Goal: Task Accomplishment & Management: Manage account settings

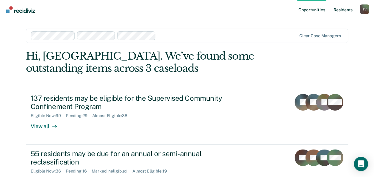
click at [341, 11] on link "Resident s" at bounding box center [343, 9] width 22 height 19
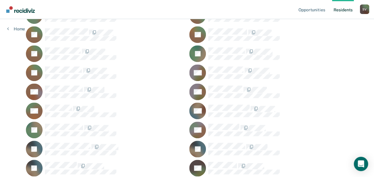
scroll to position [149, 0]
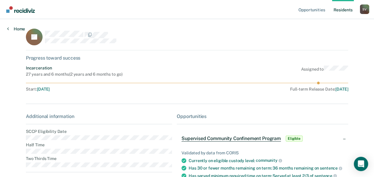
click at [8, 29] on icon at bounding box center [8, 28] width 2 height 5
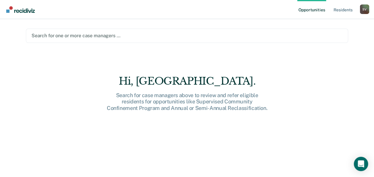
click at [308, 11] on link "Opportunities" at bounding box center [311, 9] width 29 height 19
click at [366, 8] on div "S V" at bounding box center [365, 9] width 10 height 10
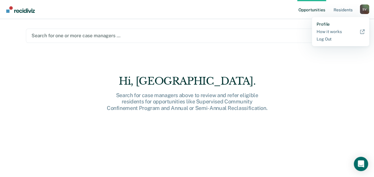
click at [322, 25] on link "Profile" at bounding box center [340, 24] width 48 height 5
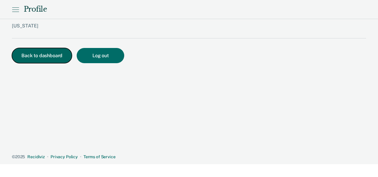
click at [41, 54] on button "Back to dashboard" at bounding box center [42, 55] width 60 height 15
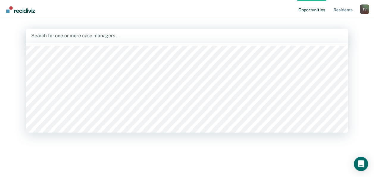
click at [54, 36] on div at bounding box center [186, 35] width 311 height 7
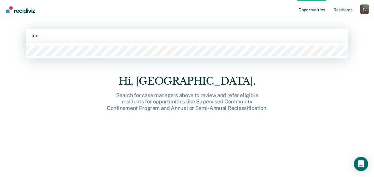
type input "teel"
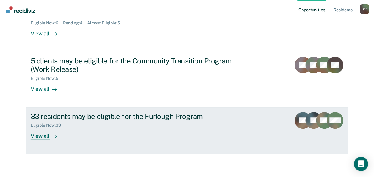
scroll to position [148, 0]
click at [79, 117] on div "33 residents may be eligible for the Furlough Program" at bounding box center [135, 116] width 209 height 9
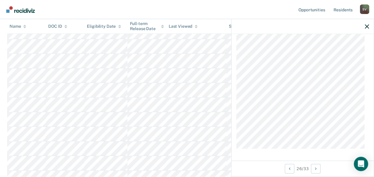
scroll to position [1181, 0]
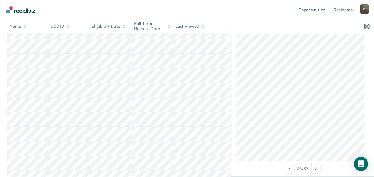
click at [368, 26] on icon "button" at bounding box center [367, 26] width 4 height 4
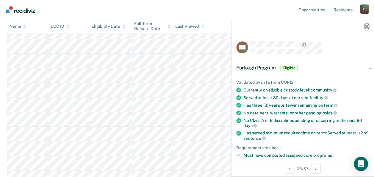
click at [367, 26] on icon "button" at bounding box center [367, 26] width 4 height 4
drag, startPoint x: 366, startPoint y: 26, endPoint x: 355, endPoint y: 29, distance: 11.3
click at [366, 26] on icon "button" at bounding box center [367, 26] width 4 height 4
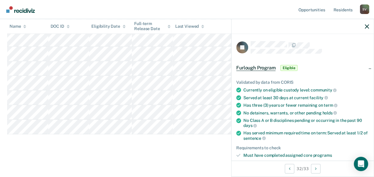
scroll to position [482, 0]
click at [365, 27] on icon "button" at bounding box center [367, 26] width 4 height 4
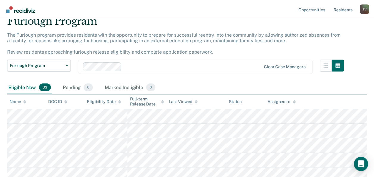
scroll to position [0, 0]
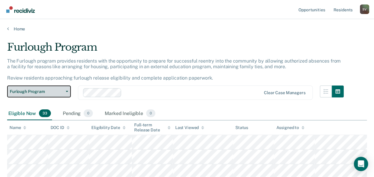
click at [66, 91] on icon "button" at bounding box center [67, 91] width 2 height 1
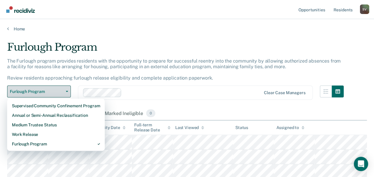
click at [66, 91] on icon "button" at bounding box center [67, 91] width 2 height 1
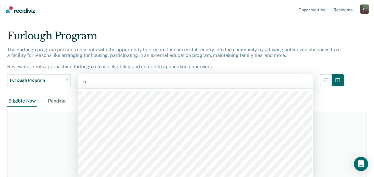
scroll to position [12, 0]
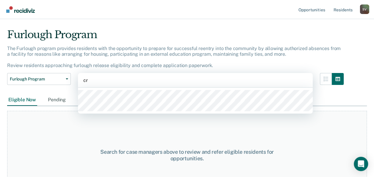
type input "cra"
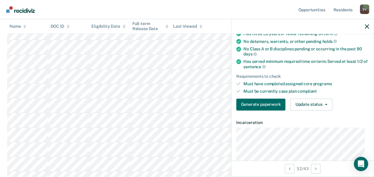
scroll to position [89, 0]
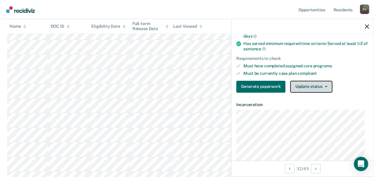
click at [325, 86] on icon "button" at bounding box center [326, 86] width 2 height 1
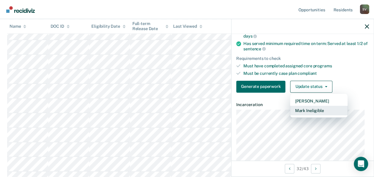
click at [305, 108] on button "Mark Ineligible" at bounding box center [318, 111] width 57 height 10
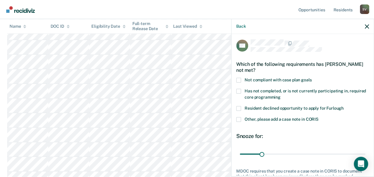
scroll to position [0, 0]
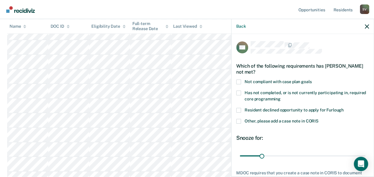
click at [238, 80] on span at bounding box center [238, 81] width 5 height 5
click at [311, 79] on input "Not compliant with case plan goals" at bounding box center [311, 79] width 0 height 0
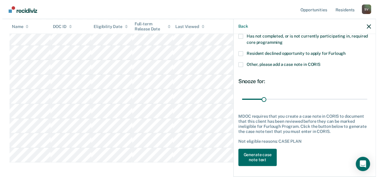
scroll to position [627, 0]
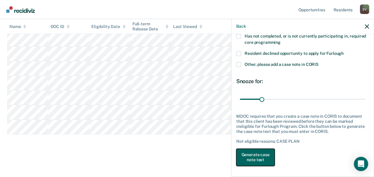
click at [260, 155] on button "Generate case note text" at bounding box center [255, 156] width 38 height 17
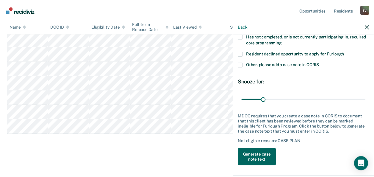
scroll to position [613, 0]
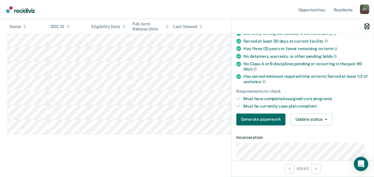
click at [367, 26] on icon "button" at bounding box center [367, 26] width 4 height 4
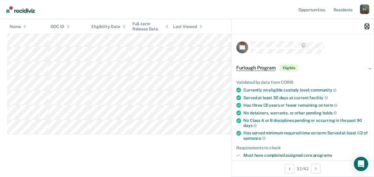
click at [365, 25] on icon "button" at bounding box center [367, 26] width 4 height 4
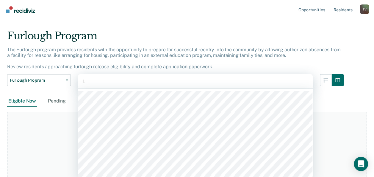
scroll to position [12, 0]
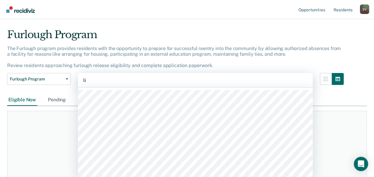
type input "lis"
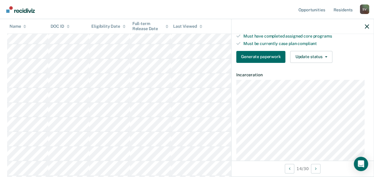
scroll to position [0, 0]
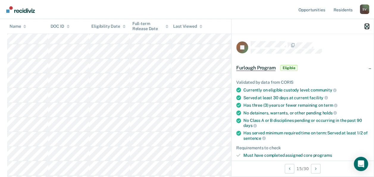
click at [366, 25] on icon "button" at bounding box center [367, 26] width 4 height 4
click at [366, 26] on icon "button" at bounding box center [367, 26] width 4 height 4
click at [368, 25] on icon "button" at bounding box center [367, 26] width 4 height 4
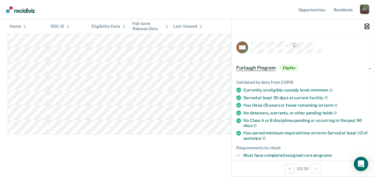
click at [367, 26] on icon "button" at bounding box center [367, 26] width 4 height 4
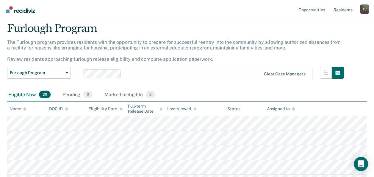
scroll to position [0, 0]
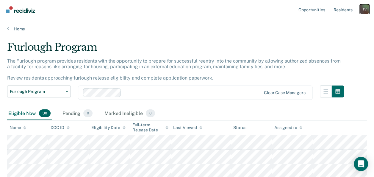
click at [365, 9] on div "S V" at bounding box center [365, 9] width 10 height 10
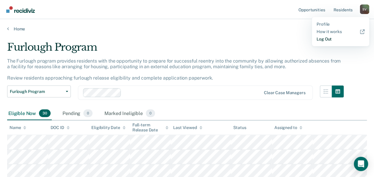
click at [327, 40] on link "Log Out" at bounding box center [340, 39] width 48 height 5
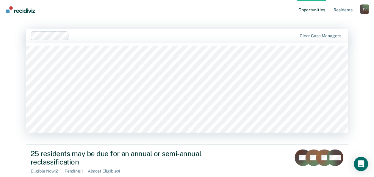
click at [71, 34] on div at bounding box center [183, 35] width 225 height 7
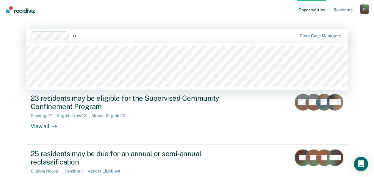
type input "[PERSON_NAME]"
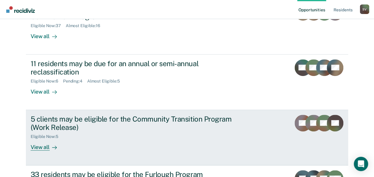
scroll to position [119, 0]
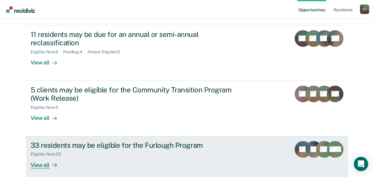
click at [40, 164] on div "View all" at bounding box center [47, 162] width 33 height 12
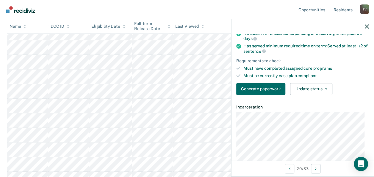
scroll to position [119, 0]
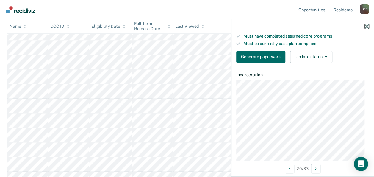
click at [367, 26] on icon "button" at bounding box center [367, 26] width 4 height 4
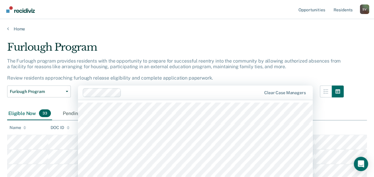
scroll to position [12, 0]
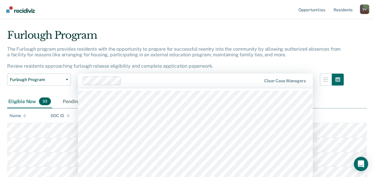
click at [130, 88] on div "42 results available. Use Up and Down to choose options, press Enter to select …" at bounding box center [195, 80] width 235 height 14
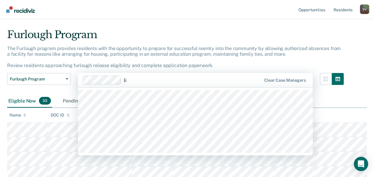
type input "lis"
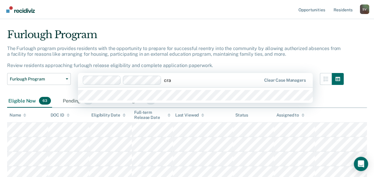
type input "craf"
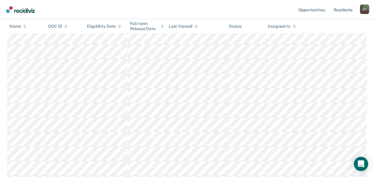
scroll to position [1041, 0]
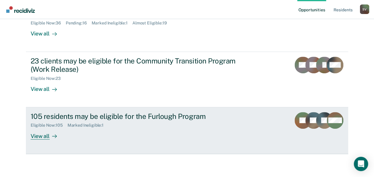
scroll to position [148, 0]
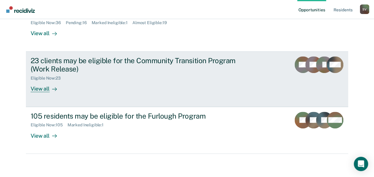
click at [34, 87] on div "View all" at bounding box center [47, 87] width 33 height 12
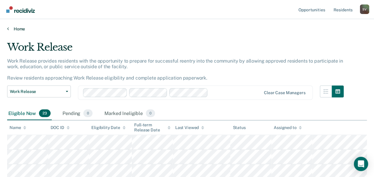
click at [10, 28] on link "Home" at bounding box center [187, 28] width 360 height 5
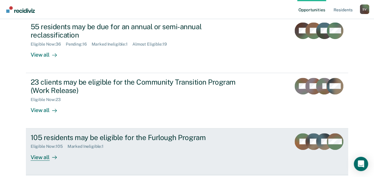
scroll to position [148, 0]
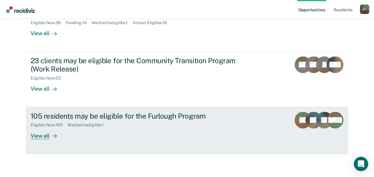
click at [36, 136] on div "View all" at bounding box center [47, 133] width 33 height 12
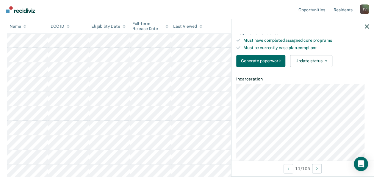
scroll to position [89, 0]
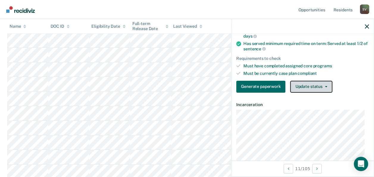
click at [325, 86] on icon "button" at bounding box center [326, 86] width 2 height 1
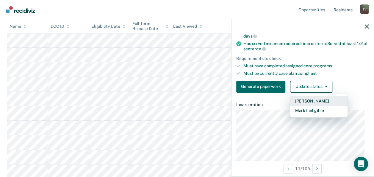
click at [300, 98] on button "Mark Pending" at bounding box center [318, 101] width 57 height 10
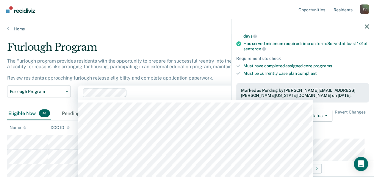
scroll to position [12, 0]
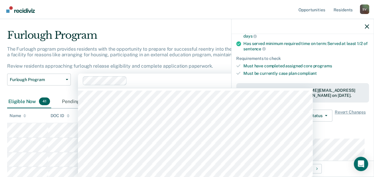
click at [145, 88] on div "42 results available. Use Up and Down to choose options, press Enter to select …" at bounding box center [195, 80] width 235 height 14
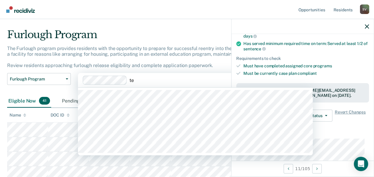
type input "tee"
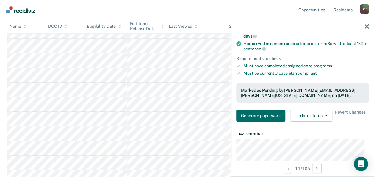
scroll to position [250, 0]
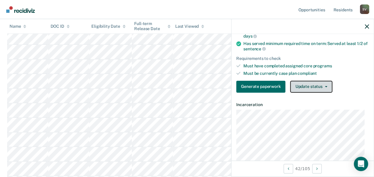
click at [327, 84] on button "Update status" at bounding box center [311, 87] width 42 height 12
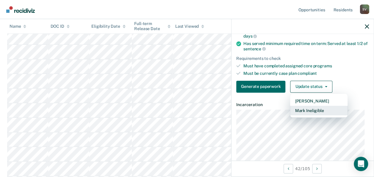
click at [308, 107] on button "Mark Ineligible" at bounding box center [318, 111] width 57 height 10
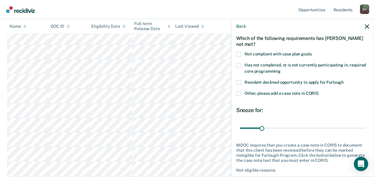
scroll to position [0, 0]
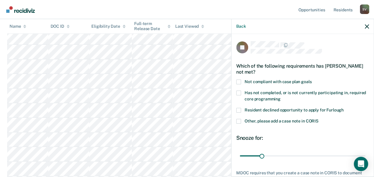
click at [238, 80] on span at bounding box center [238, 81] width 5 height 5
click at [311, 79] on input "Not compliant with case plan goals" at bounding box center [311, 79] width 0 height 0
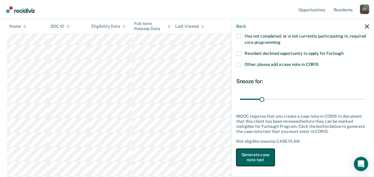
click at [253, 154] on button "Generate case note text" at bounding box center [255, 156] width 38 height 17
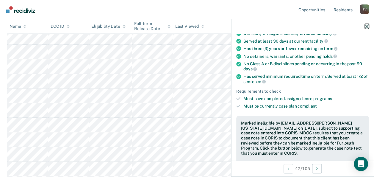
click at [367, 25] on icon "button" at bounding box center [367, 26] width 4 height 4
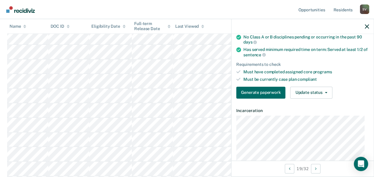
scroll to position [89, 0]
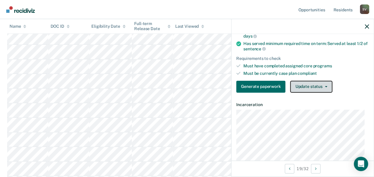
click at [325, 86] on icon "button" at bounding box center [326, 86] width 2 height 1
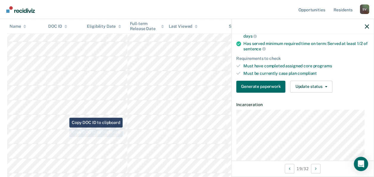
scroll to position [340, 0]
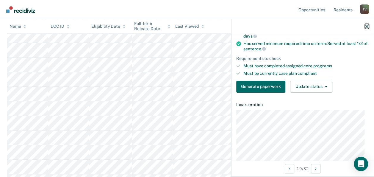
click at [365, 26] on icon "button" at bounding box center [367, 26] width 4 height 4
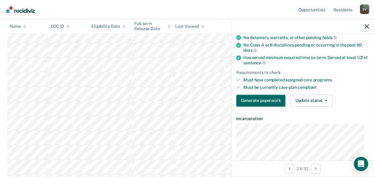
scroll to position [89, 0]
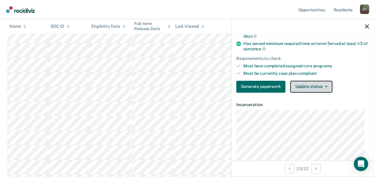
click at [325, 86] on icon "button" at bounding box center [326, 86] width 2 height 1
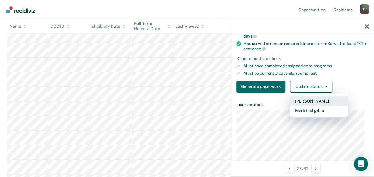
click at [306, 99] on button "Mark Pending" at bounding box center [318, 101] width 57 height 10
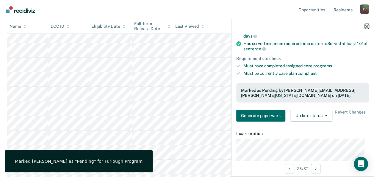
click at [366, 26] on icon "button" at bounding box center [367, 26] width 4 height 4
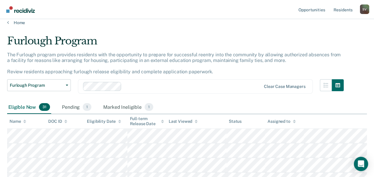
scroll to position [0, 0]
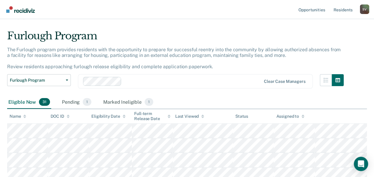
click at [133, 88] on div "Clear case managers" at bounding box center [195, 81] width 235 height 14
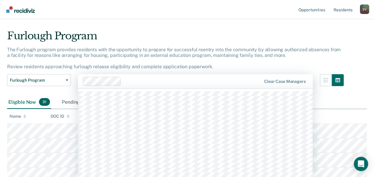
scroll to position [12, 0]
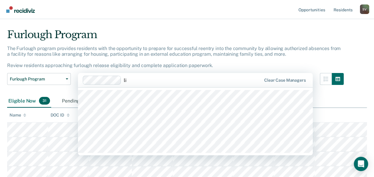
type input "lis"
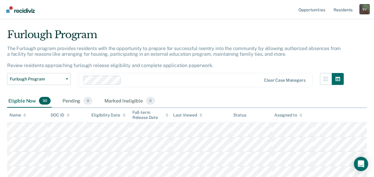
click at [365, 7] on div "S V" at bounding box center [365, 9] width 10 height 10
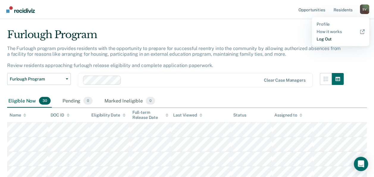
click at [324, 39] on link "Log Out" at bounding box center [340, 39] width 48 height 5
